Goal: Information Seeking & Learning: Understand process/instructions

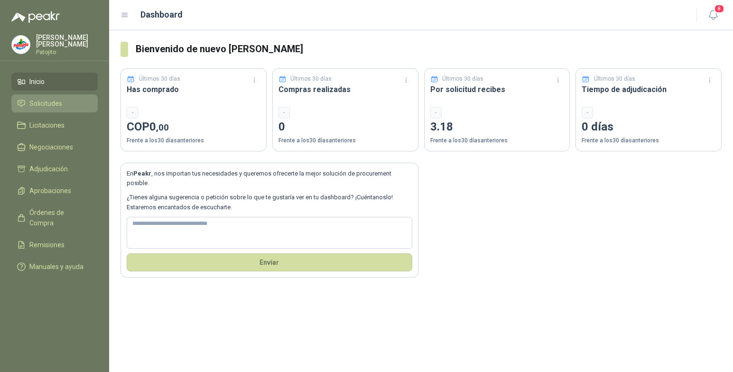
click at [56, 103] on span "Solicitudes" at bounding box center [45, 103] width 33 height 10
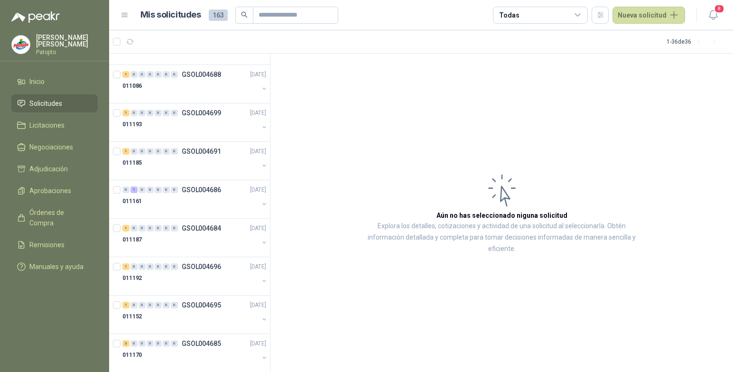
scroll to position [1078, 0]
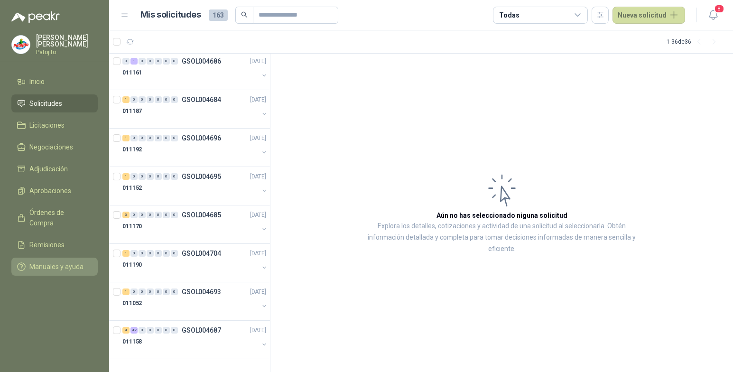
click at [55, 258] on link "Manuales y ayuda" at bounding box center [54, 267] width 86 height 18
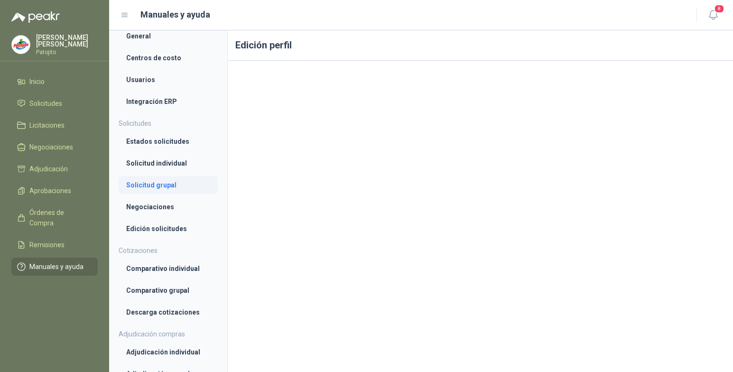
scroll to position [95, 0]
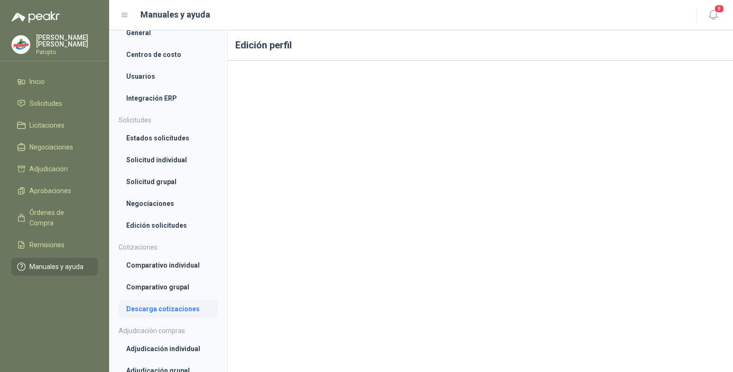
click at [159, 310] on li "Descarga cotizaciones" at bounding box center [168, 309] width 84 height 10
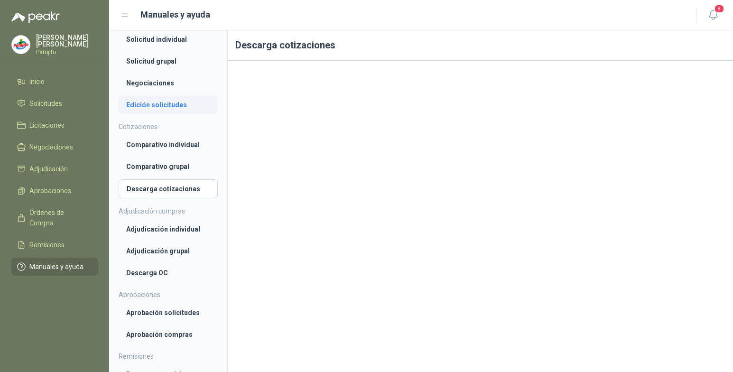
scroll to position [167, 0]
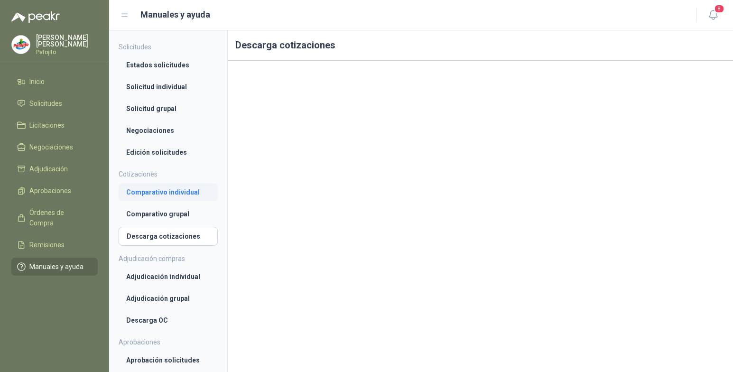
click at [184, 193] on li "Comparativo individual" at bounding box center [168, 192] width 84 height 10
click at [171, 217] on li "Comparativo grupal" at bounding box center [168, 215] width 84 height 10
click at [178, 186] on link "Comparativo individual" at bounding box center [168, 192] width 99 height 18
click at [178, 213] on li "Comparativo grupal" at bounding box center [168, 215] width 84 height 10
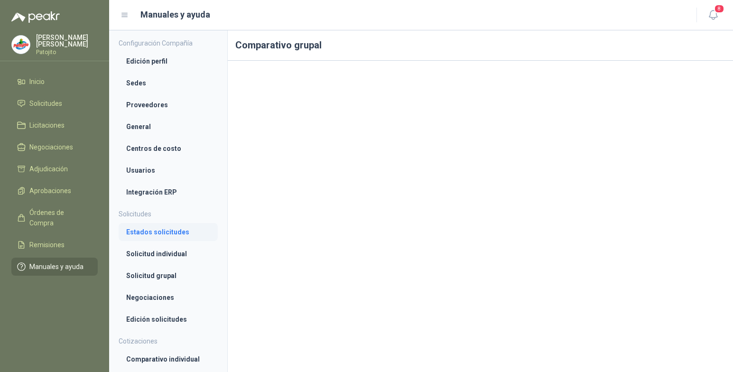
click at [181, 235] on li "Estados solicitudes" at bounding box center [168, 232] width 84 height 10
click at [180, 252] on li "Solicitud individual" at bounding box center [168, 255] width 84 height 10
click at [171, 273] on li "Solicitud grupal" at bounding box center [168, 277] width 84 height 10
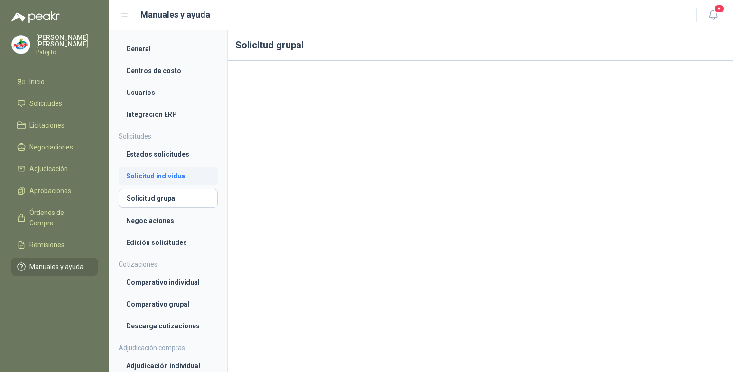
scroll to position [95, 0]
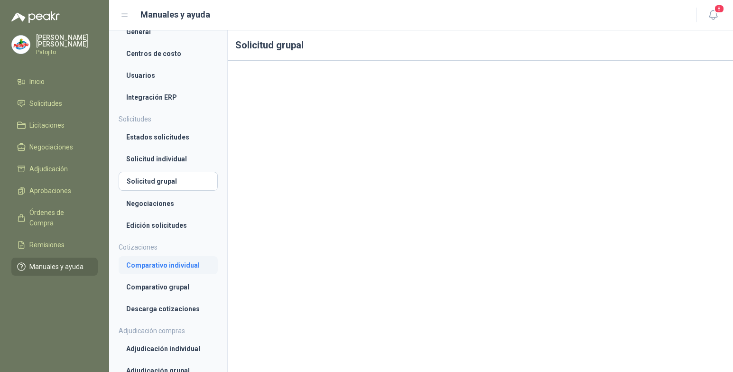
click at [169, 267] on li "Comparativo individual" at bounding box center [168, 265] width 84 height 10
click at [171, 263] on li "Comparativo individual" at bounding box center [168, 265] width 83 height 10
click at [177, 282] on li "Comparativo grupal" at bounding box center [168, 287] width 84 height 10
click at [180, 304] on li "Descarga cotizaciones" at bounding box center [168, 309] width 84 height 10
click at [176, 279] on link "Comparativo grupal" at bounding box center [168, 286] width 99 height 18
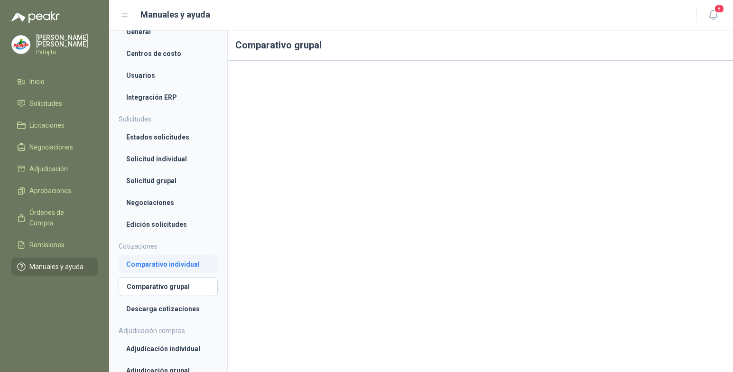
click at [180, 261] on li "Comparativo individual" at bounding box center [168, 264] width 84 height 10
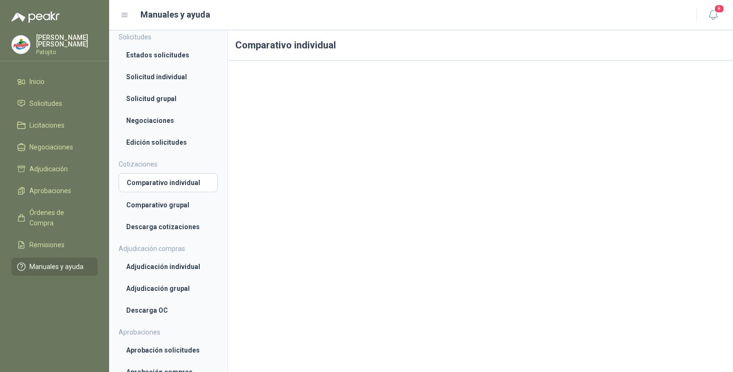
scroll to position [190, 0]
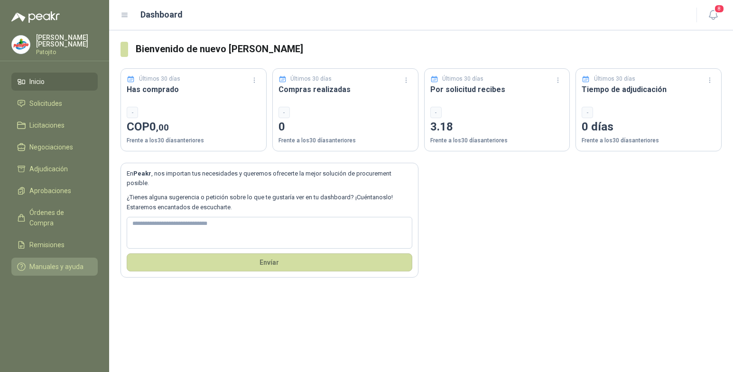
click at [74, 262] on span "Manuales y ayuda" at bounding box center [56, 267] width 54 height 10
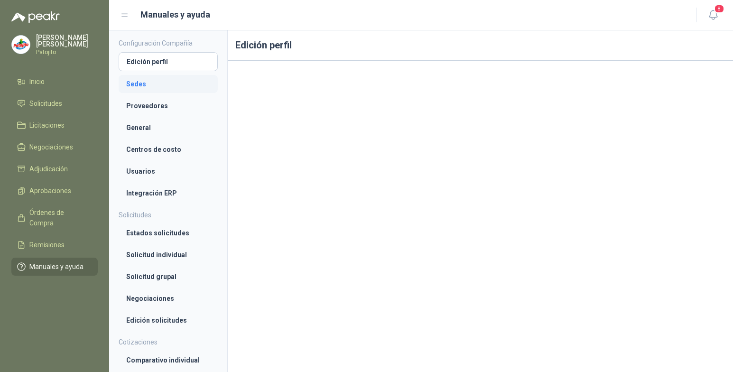
click at [171, 84] on li "Sedes" at bounding box center [168, 84] width 84 height 10
click at [170, 107] on li "Proveedores" at bounding box center [168, 106] width 84 height 10
click at [174, 60] on li "Edición perfil" at bounding box center [168, 61] width 84 height 10
click at [190, 255] on li "Solicitud individual" at bounding box center [168, 255] width 84 height 10
click at [198, 234] on li "Estados solicitudes" at bounding box center [168, 232] width 84 height 10
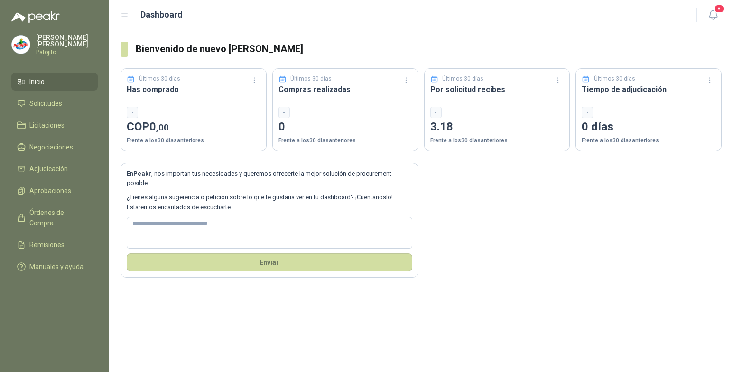
click at [59, 37] on p "[PERSON_NAME]" at bounding box center [67, 40] width 62 height 13
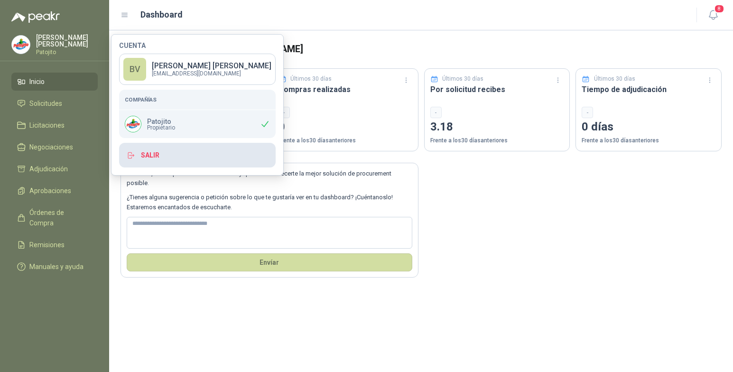
click at [152, 152] on button "Salir" at bounding box center [197, 155] width 157 height 25
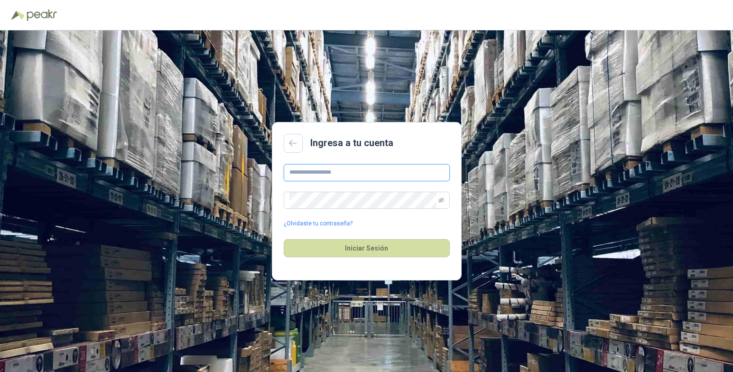
type input "**********"
click at [440, 201] on icon "eye-invisible" at bounding box center [442, 200] width 6 height 6
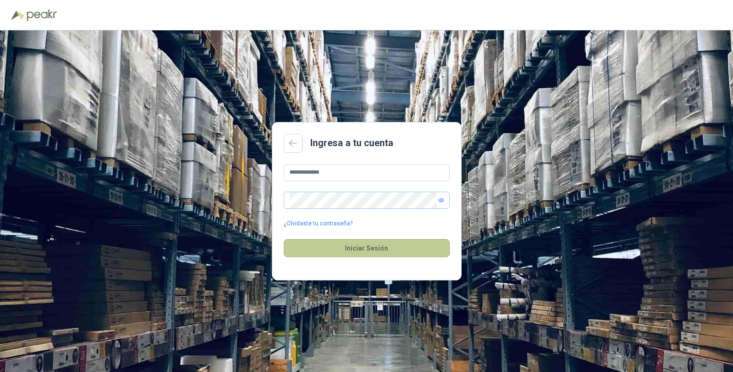
click at [367, 250] on button "Iniciar Sesión" at bounding box center [367, 248] width 166 height 18
